Goal: Check status: Check status

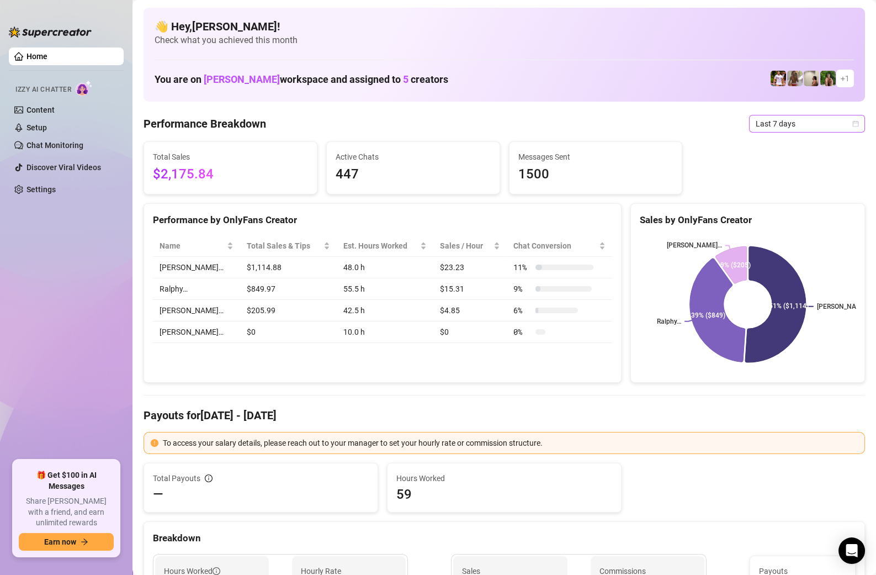
click at [796, 126] on span "Last 7 days" at bounding box center [807, 123] width 103 height 17
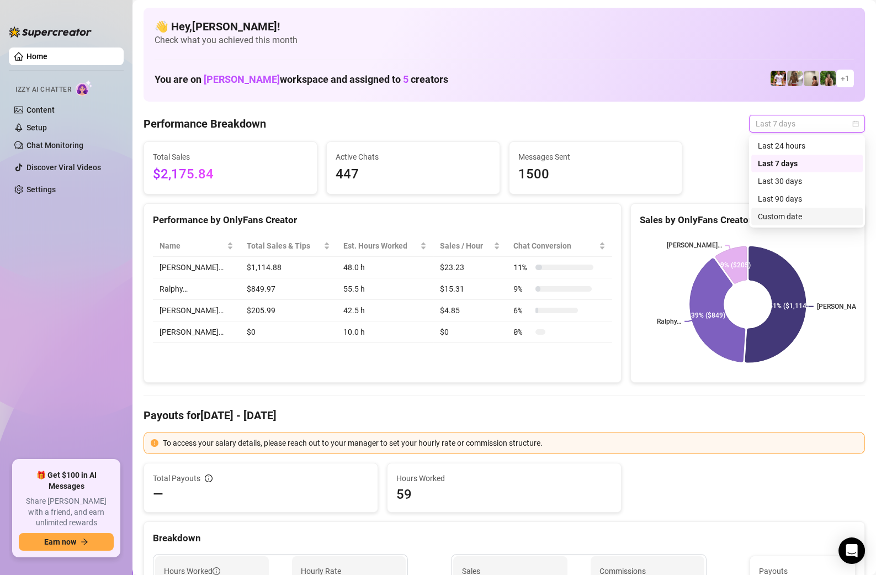
click at [784, 217] on div "Custom date" at bounding box center [807, 216] width 98 height 12
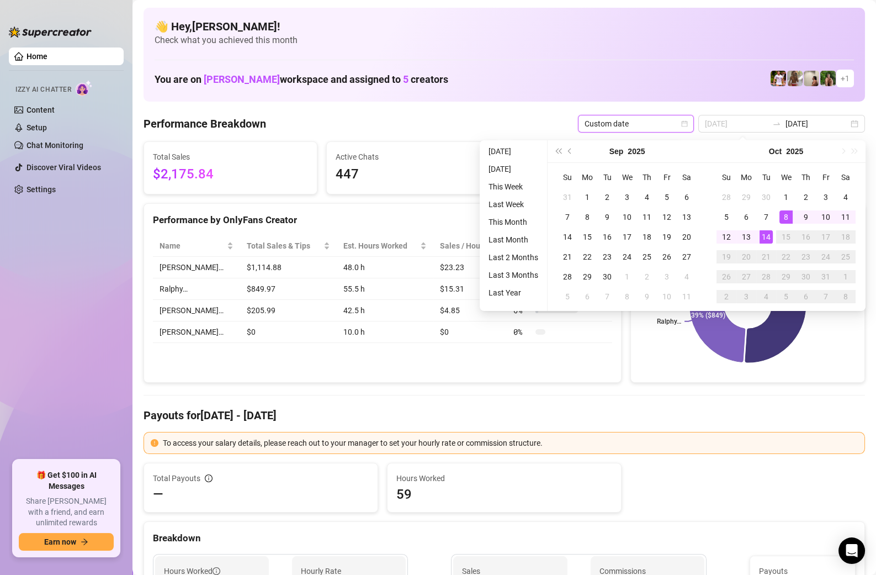
type input "[DATE]"
click at [767, 233] on div "14" at bounding box center [766, 236] width 13 height 13
type input "[DATE]"
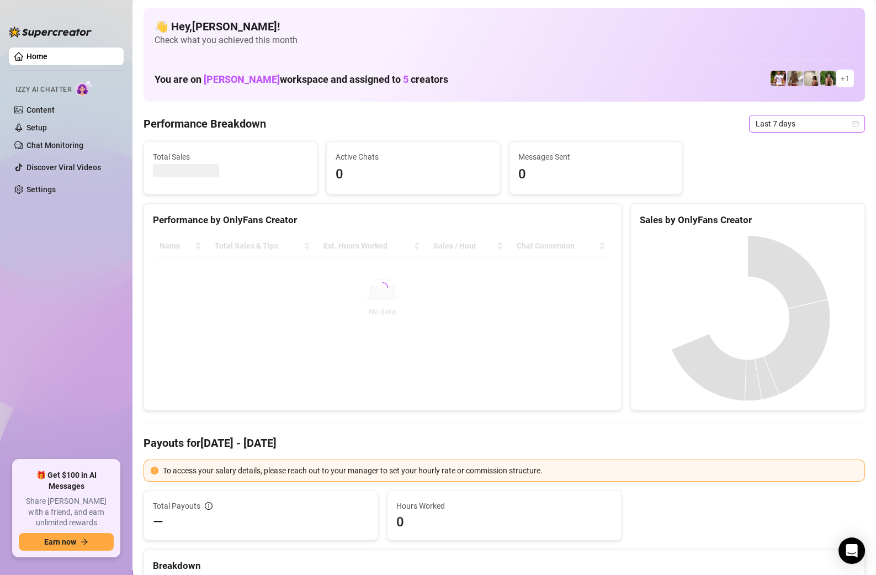
click at [770, 125] on span "Last 7 days" at bounding box center [807, 123] width 103 height 17
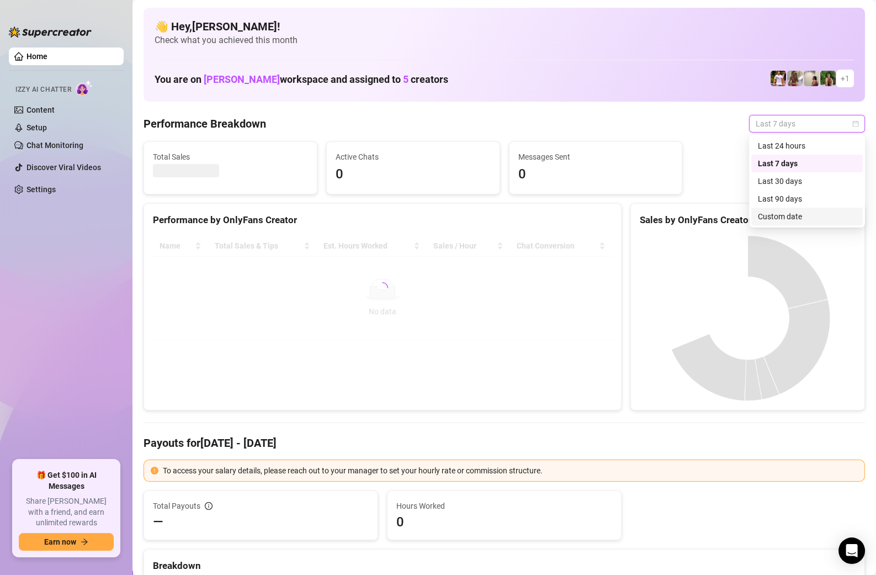
click at [767, 218] on div "Custom date" at bounding box center [807, 216] width 98 height 12
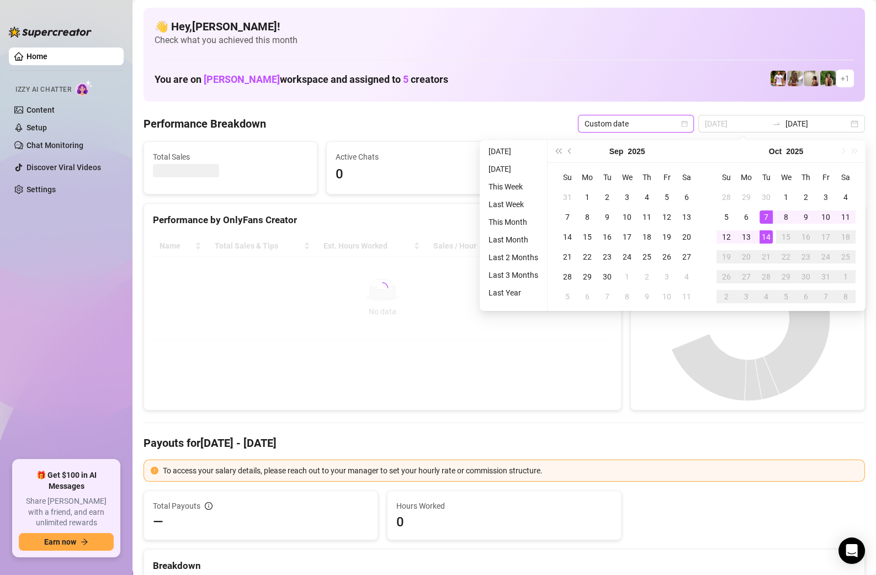
type input "[DATE]"
click at [762, 237] on div "14" at bounding box center [766, 236] width 13 height 13
type input "[DATE]"
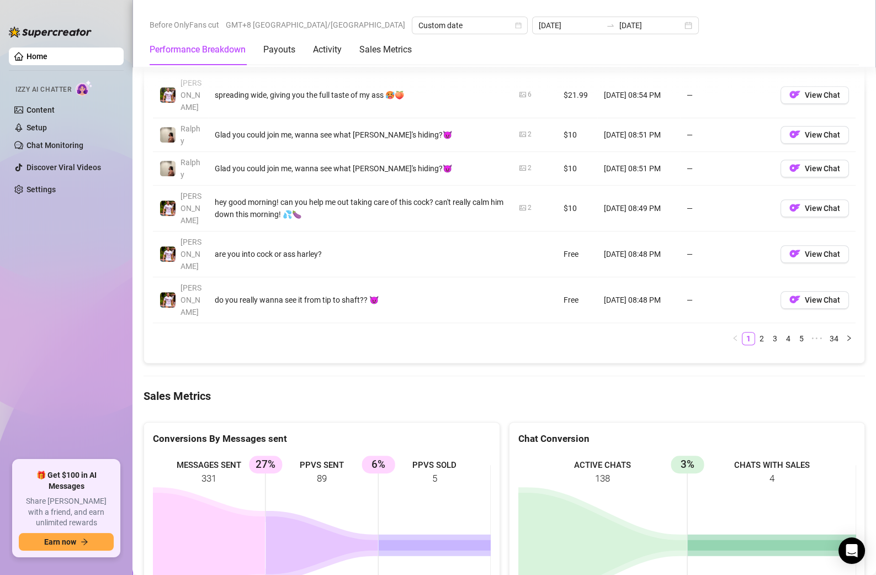
scroll to position [1267, 0]
